Goal: Check status: Check status

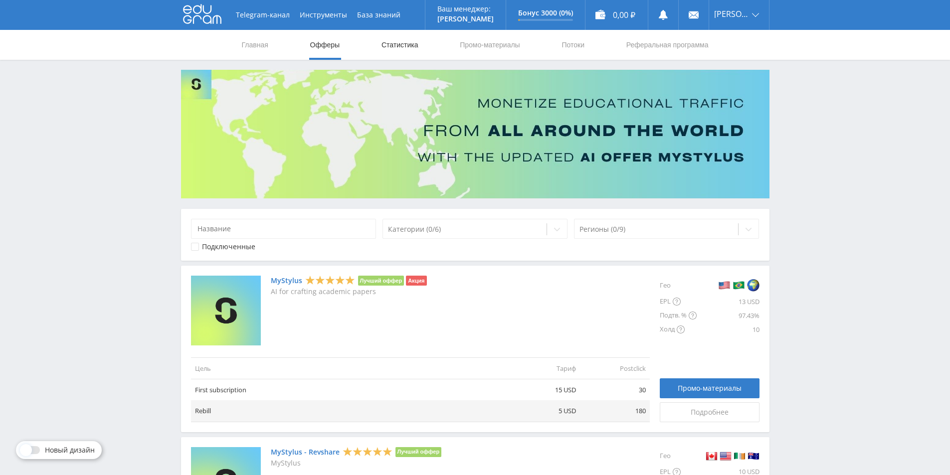
click at [389, 49] on link "Статистика" at bounding box center [400, 45] width 39 height 30
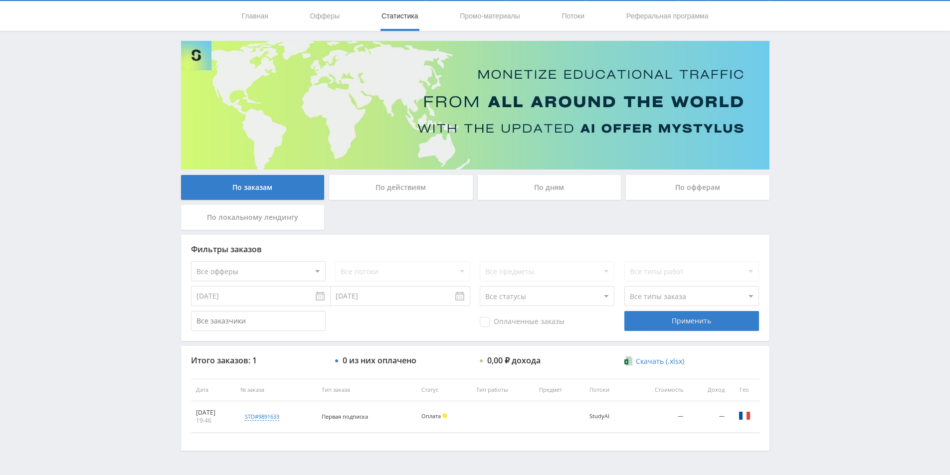
scroll to position [59, 0]
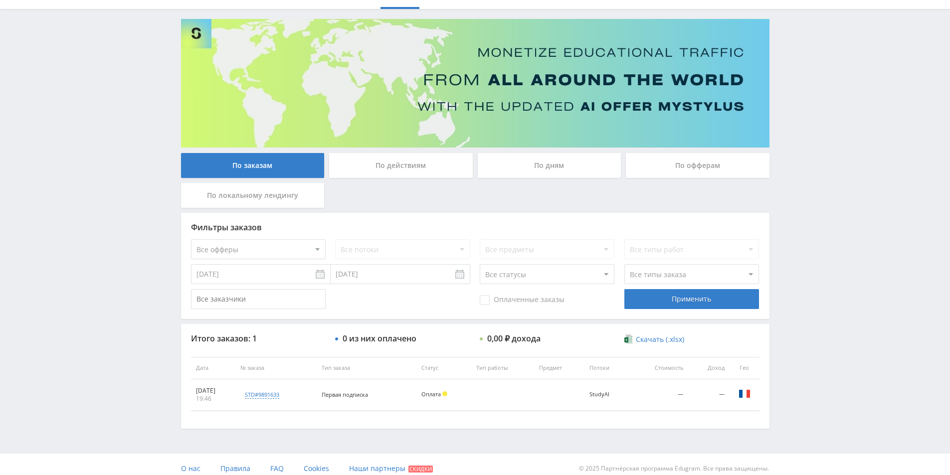
scroll to position [59, 0]
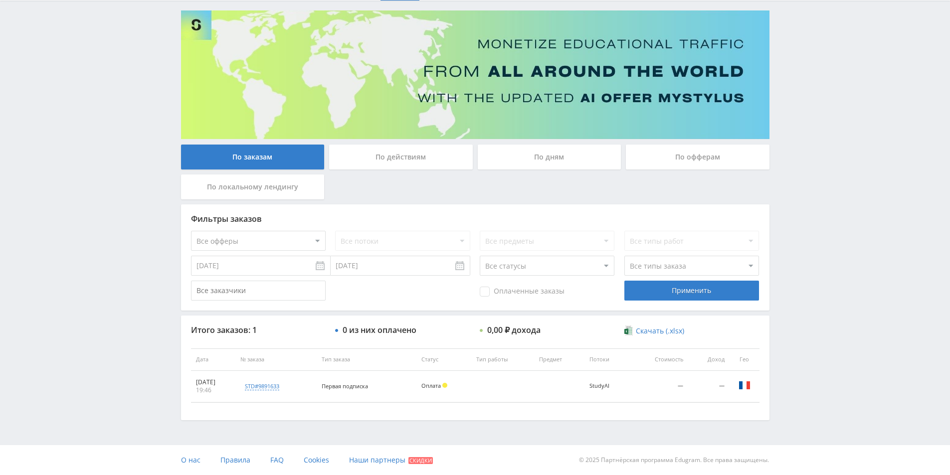
click at [396, 159] on div "По действиям" at bounding box center [401, 157] width 144 height 25
click at [0, 0] on input "По действиям" at bounding box center [0, 0] width 0 height 0
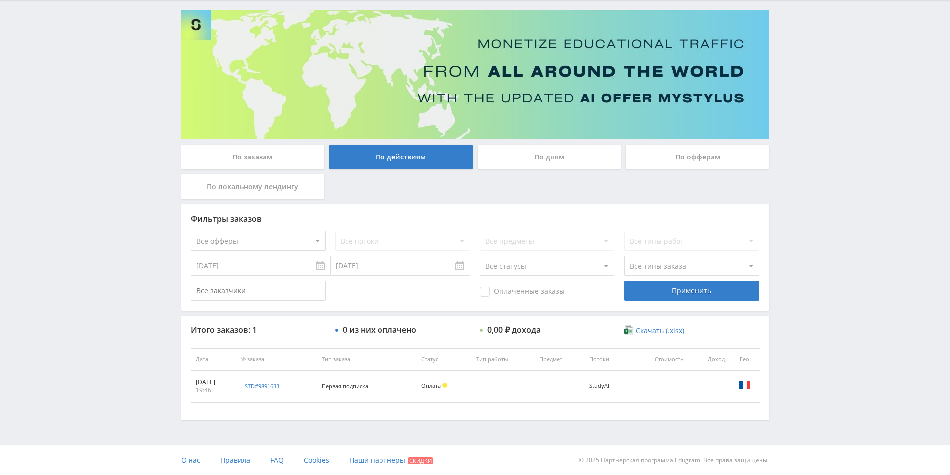
scroll to position [0, 0]
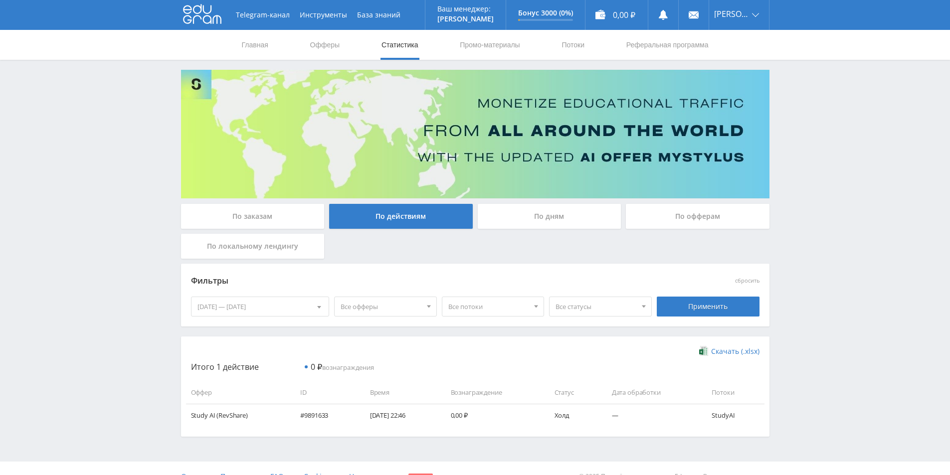
click at [690, 222] on div "По офферам" at bounding box center [698, 216] width 144 height 25
click at [0, 0] on input "По офферам" at bounding box center [0, 0] width 0 height 0
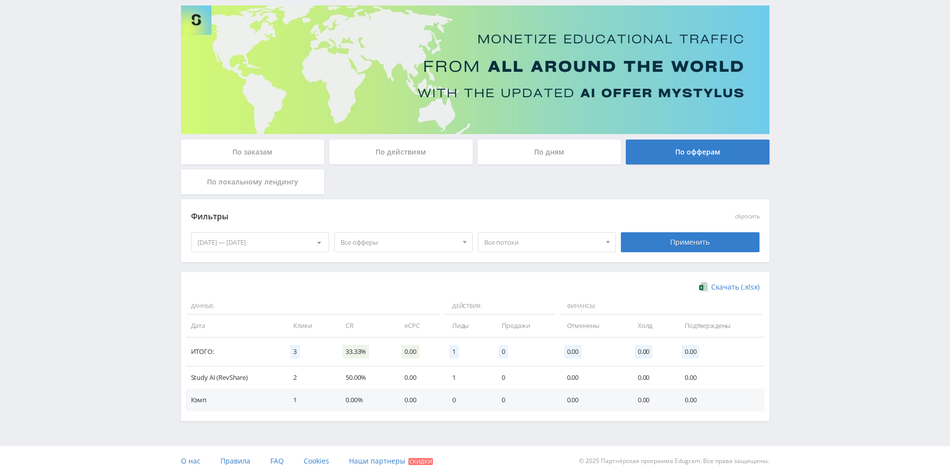
scroll to position [65, 0]
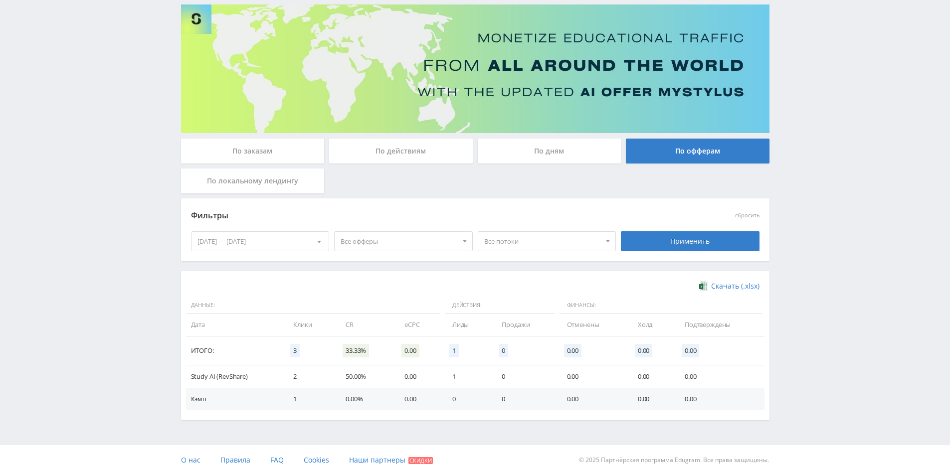
click at [317, 242] on div at bounding box center [319, 241] width 19 height 19
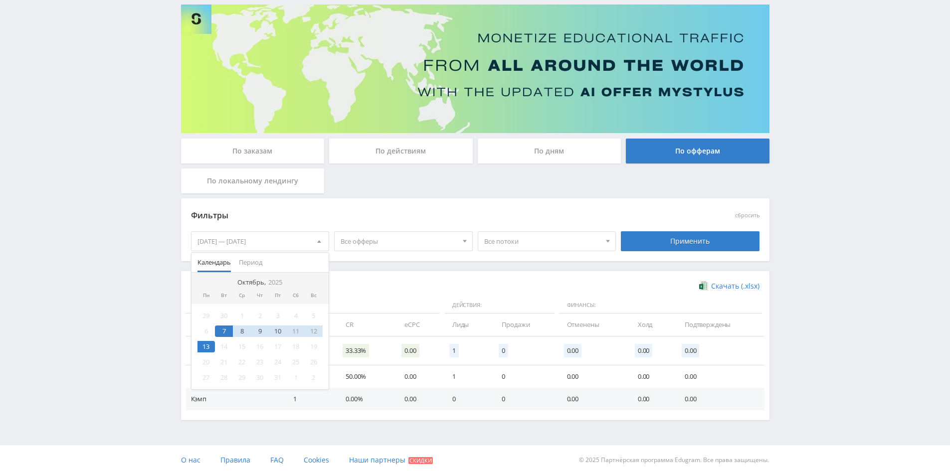
click at [202, 345] on div "13" at bounding box center [206, 346] width 18 height 11
click at [205, 349] on div "13" at bounding box center [206, 346] width 18 height 11
click at [317, 332] on div "12" at bounding box center [314, 331] width 18 height 11
click at [207, 347] on div "13" at bounding box center [206, 346] width 18 height 11
click at [402, 286] on div "Скачать (.xlsx)" at bounding box center [475, 286] width 569 height 10
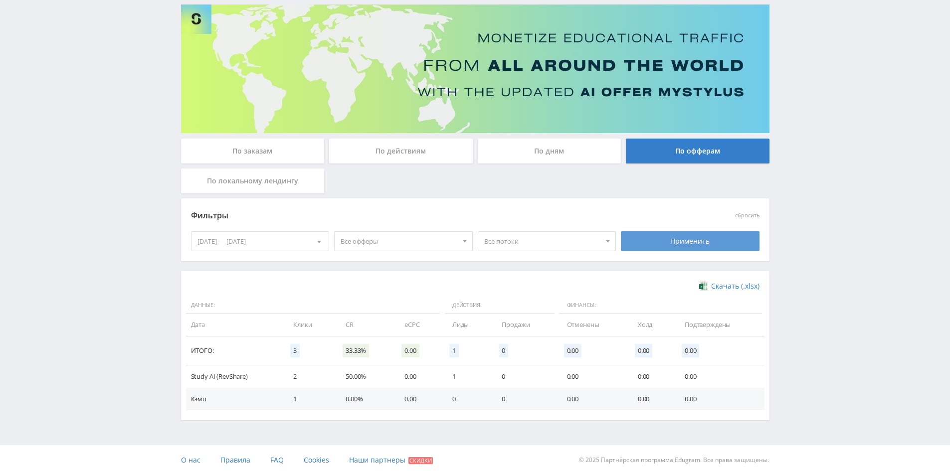
click at [700, 234] on div "Применить" at bounding box center [690, 241] width 139 height 20
